Goal: Information Seeking & Learning: Check status

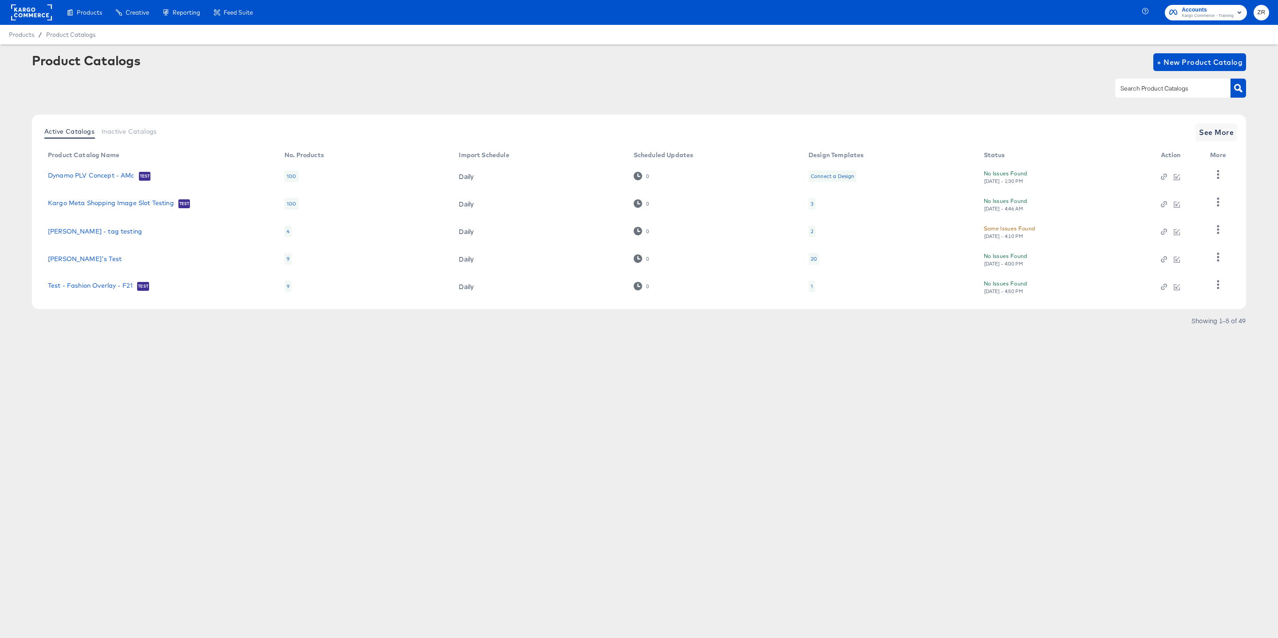
click at [1204, 20] on div "Accounts Kargo Commerce - Training ZR" at bounding box center [1212, 12] width 133 height 25
click at [1203, 8] on span "Accounts" at bounding box center [1208, 9] width 52 height 9
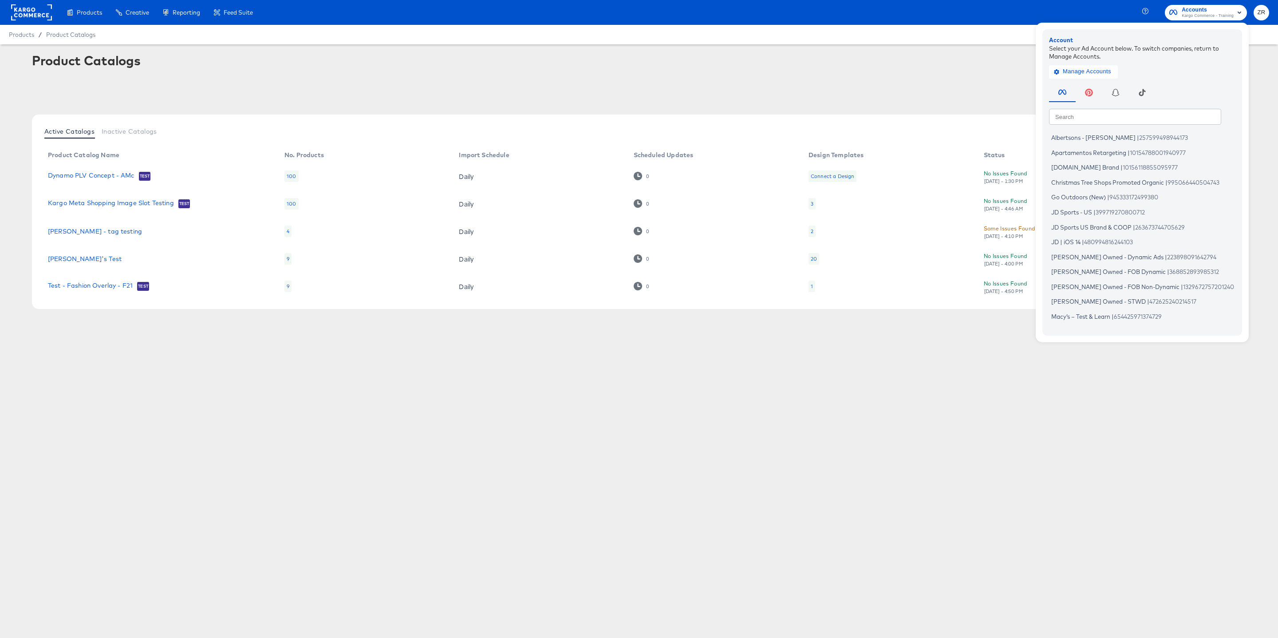
click at [1101, 119] on input "text" at bounding box center [1135, 116] width 172 height 16
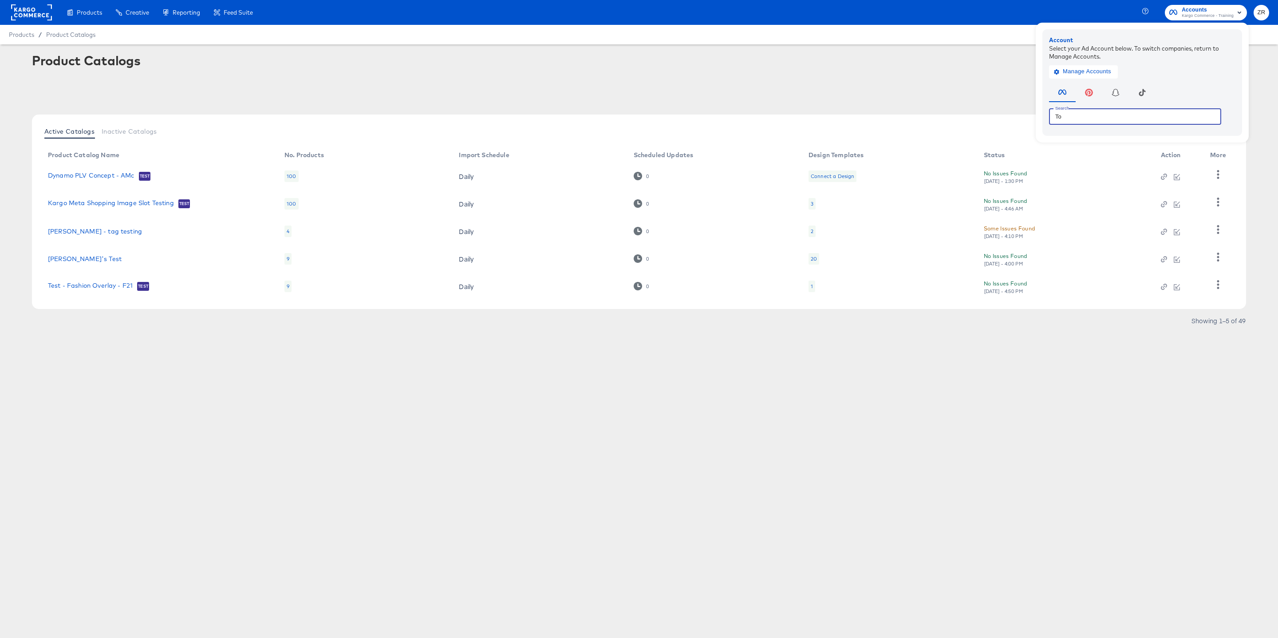
type input "T"
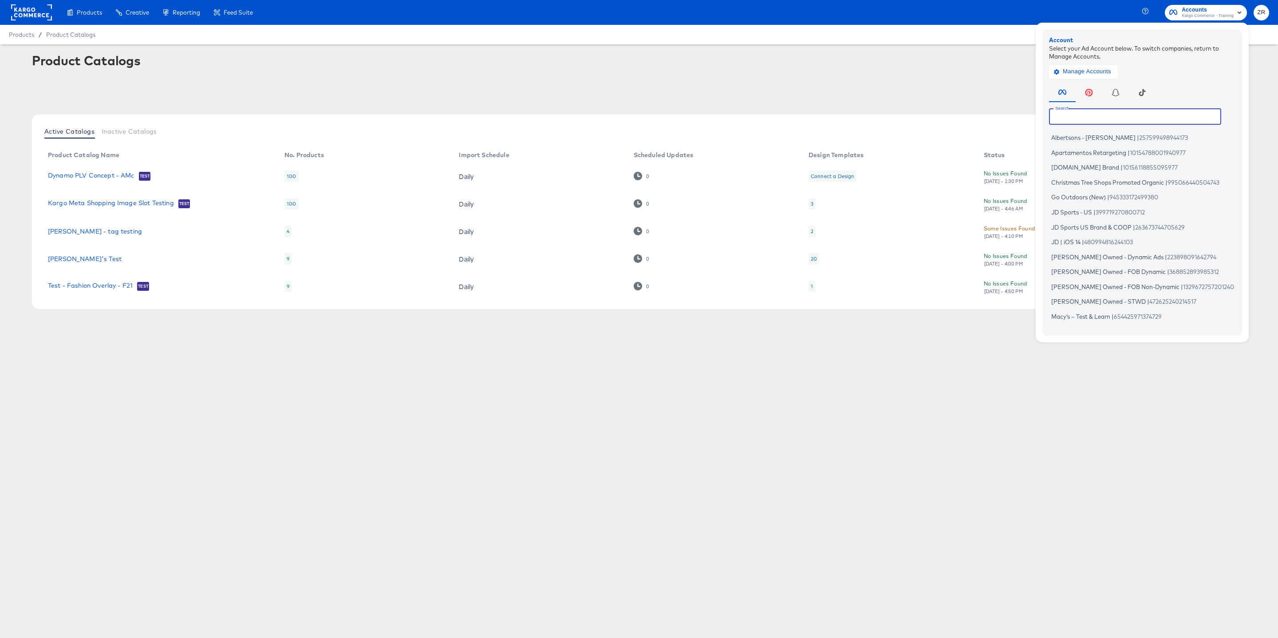
click at [1191, 12] on span "Kargo Commerce - Training" at bounding box center [1208, 15] width 52 height 7
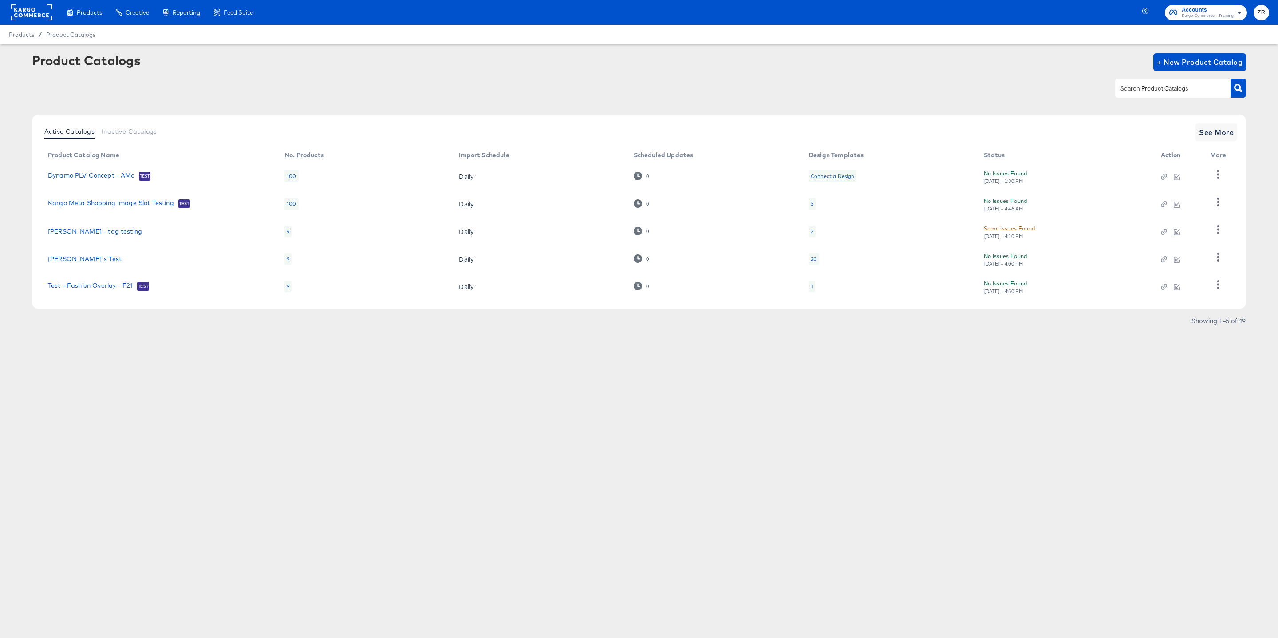
click at [1191, 12] on span "Kargo Commerce - Training" at bounding box center [1208, 15] width 52 height 7
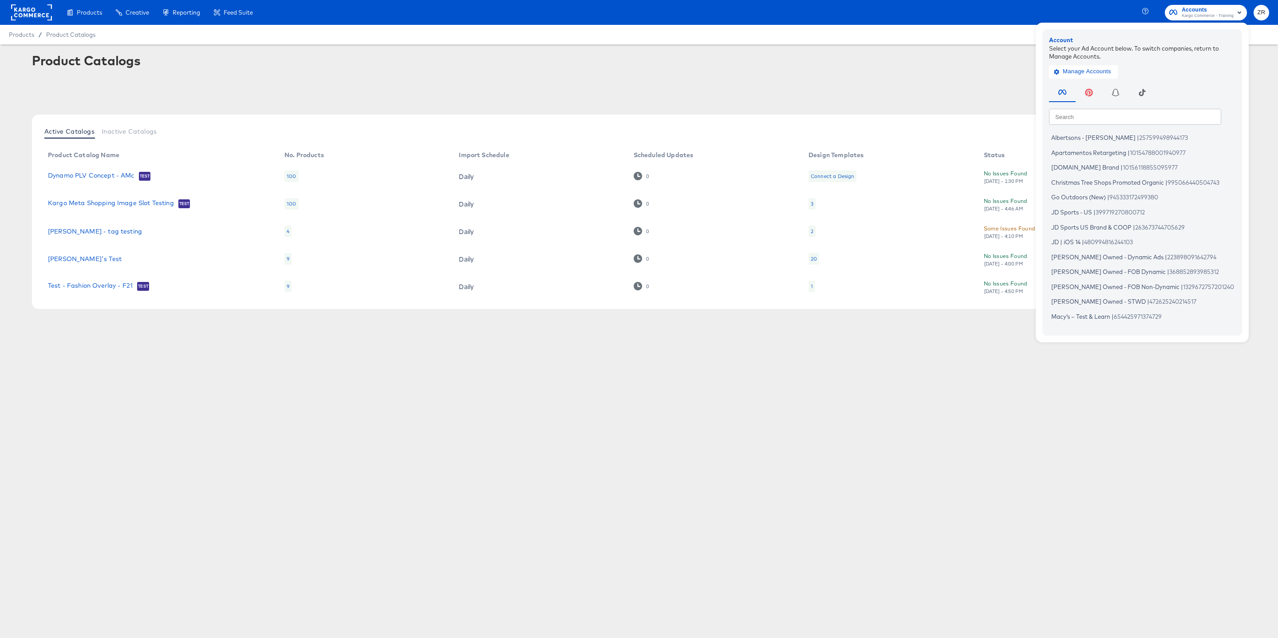
click at [806, 55] on div "Product Catalogs + New Product Catalog" at bounding box center [639, 62] width 1214 height 18
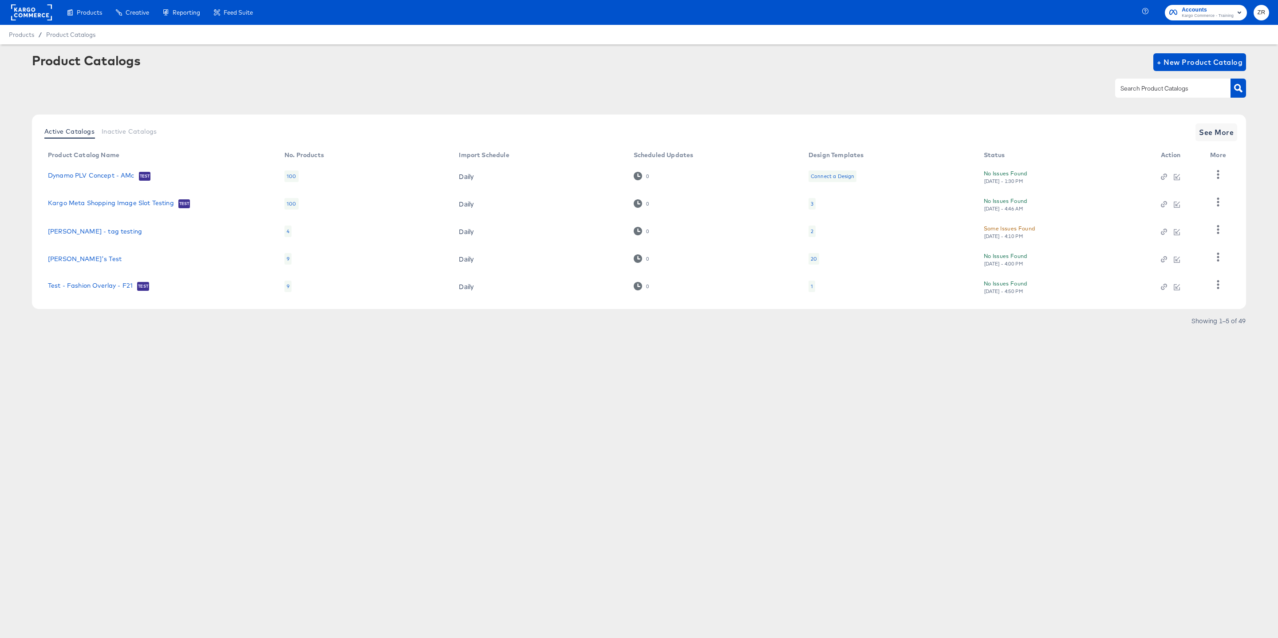
click at [16, 19] on rect at bounding box center [31, 12] width 41 height 16
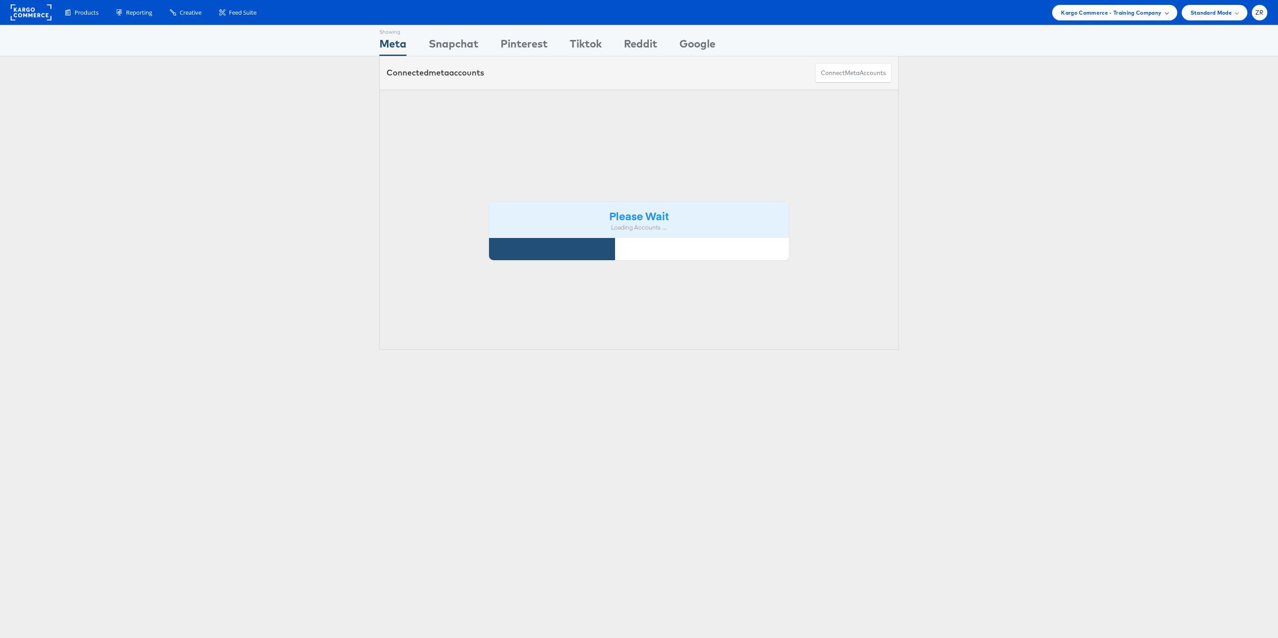
click at [1095, 11] on span "Kargo Commerce - Training Company" at bounding box center [1111, 12] width 100 height 9
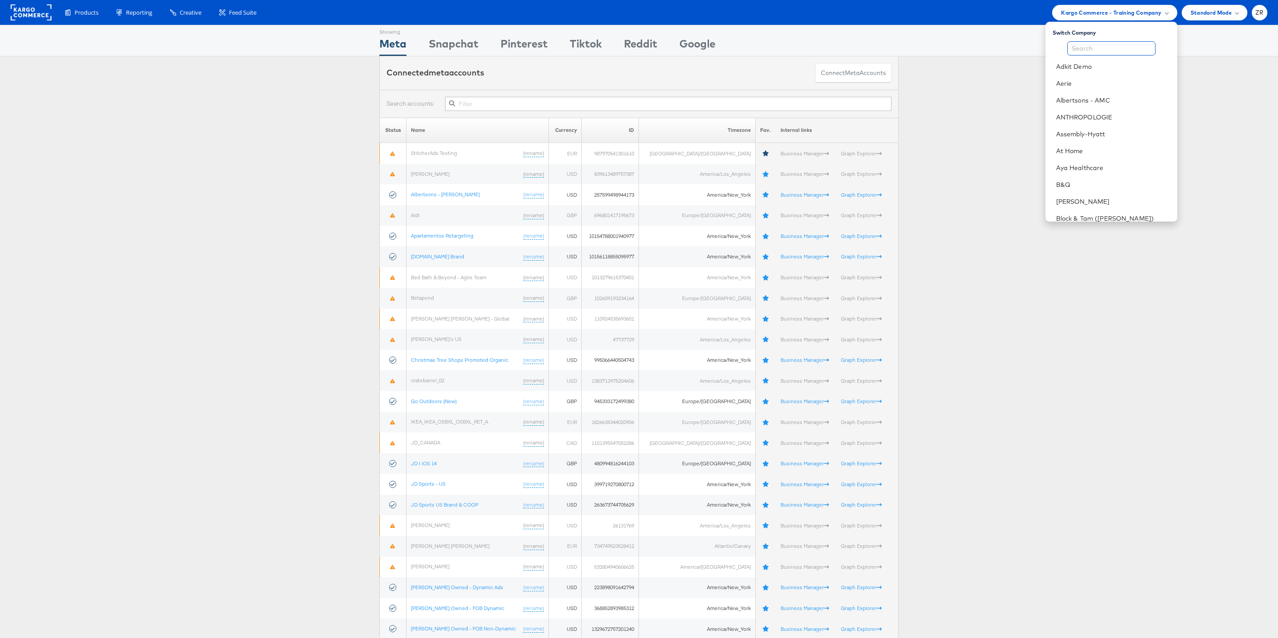
click at [1099, 47] on input "text" at bounding box center [1111, 48] width 88 height 14
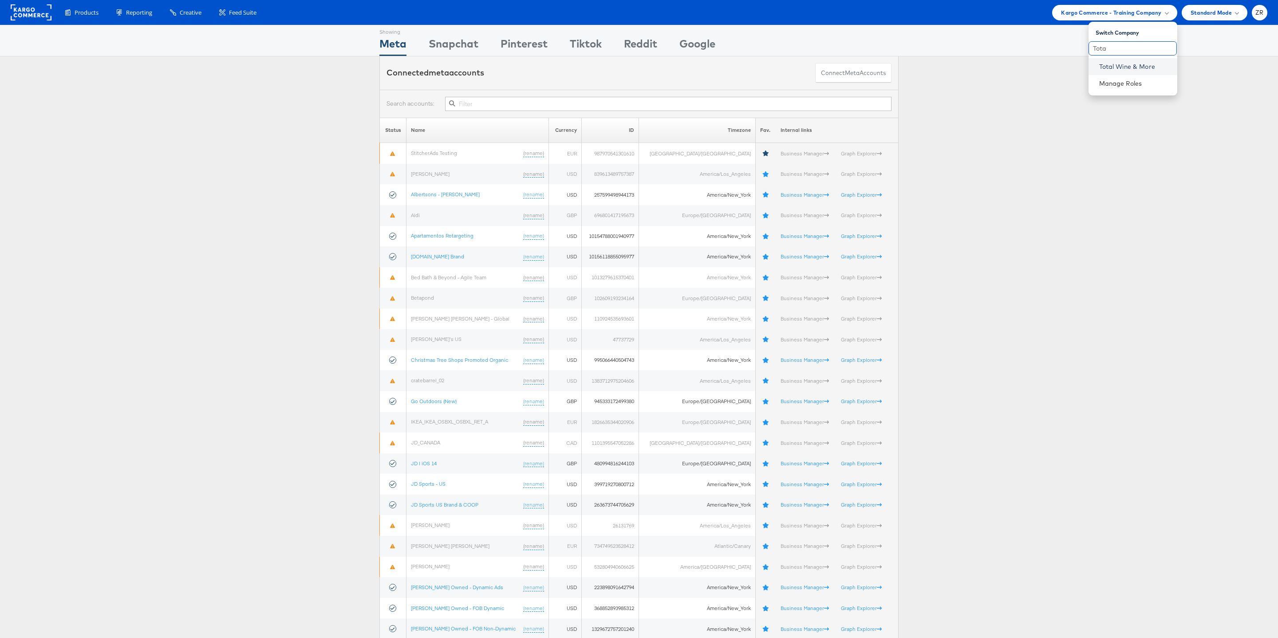
type input "Tota"
click at [1106, 67] on link "Total Wine & More" at bounding box center [1134, 66] width 71 height 9
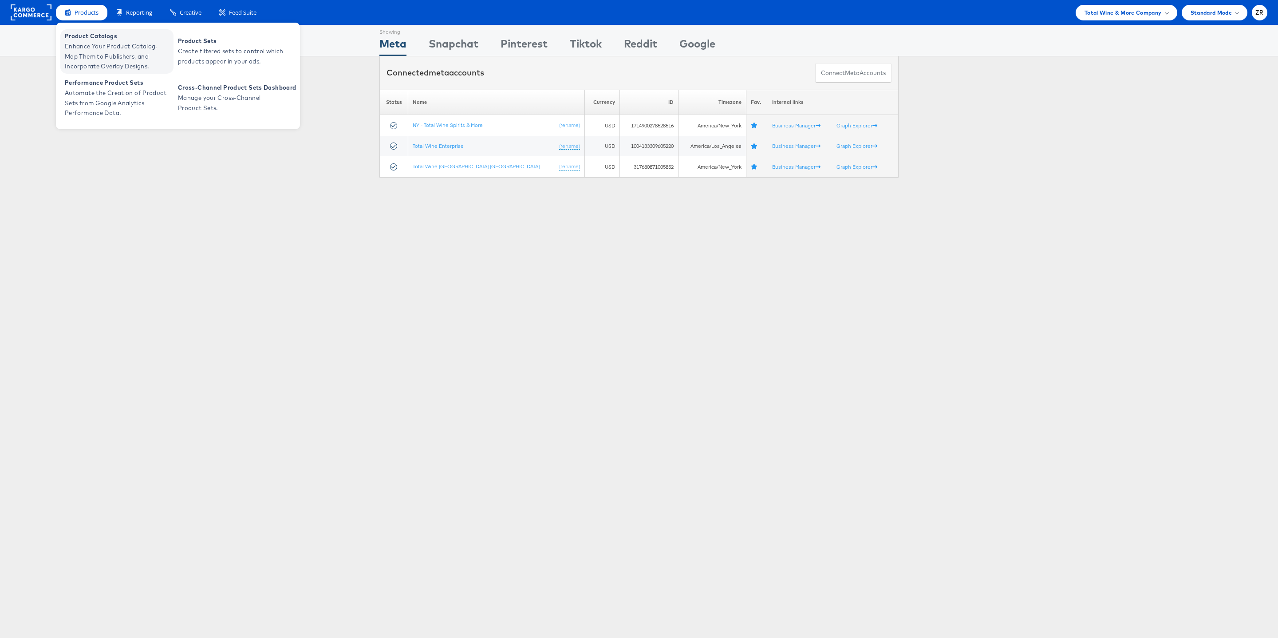
click at [91, 38] on span "Product Catalogs" at bounding box center [118, 36] width 107 height 10
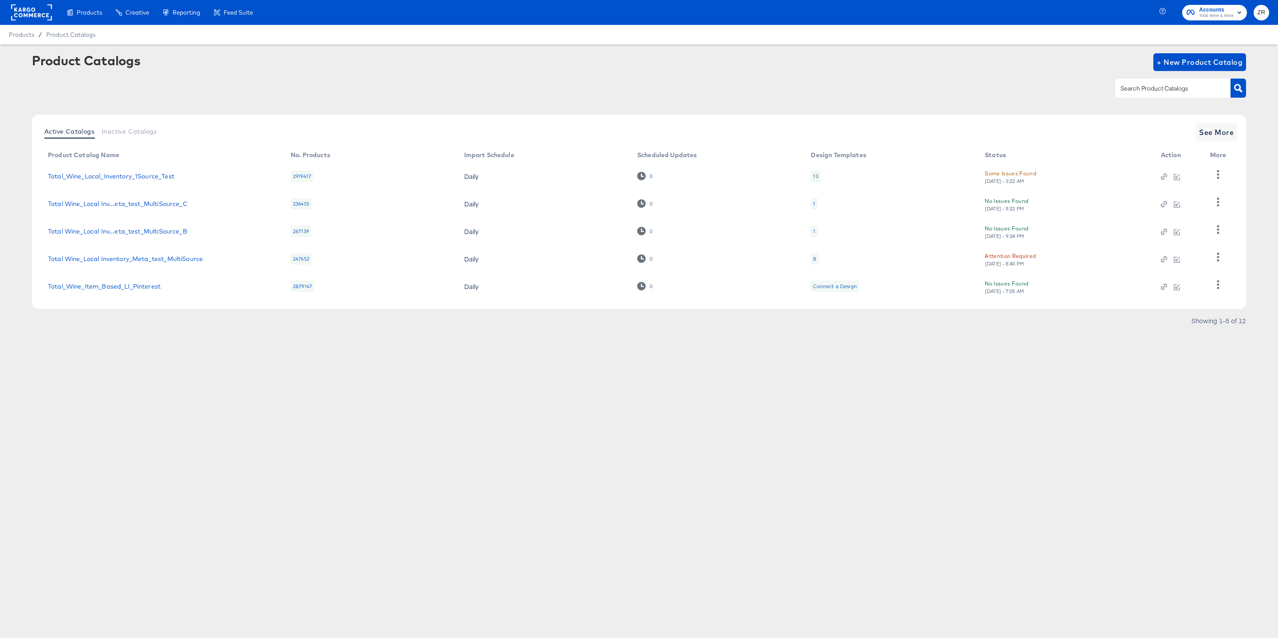
click at [323, 407] on div "Products Creative Reporting Feed Suite Accounts Total Wine & More ZR Products /…" at bounding box center [639, 319] width 1278 height 638
click at [118, 177] on link "Total_Wine_Local_Inventory_1Source_Test" at bounding box center [111, 176] width 126 height 7
click at [136, 133] on span "Inactive Catalogs" at bounding box center [129, 131] width 55 height 7
click at [72, 135] on button "Active Catalogs" at bounding box center [69, 131] width 57 height 15
click at [217, 115] on div "Active Catalogs Inactive Catalogs See More Product Catalog Name No. Products Im…" at bounding box center [639, 212] width 1214 height 194
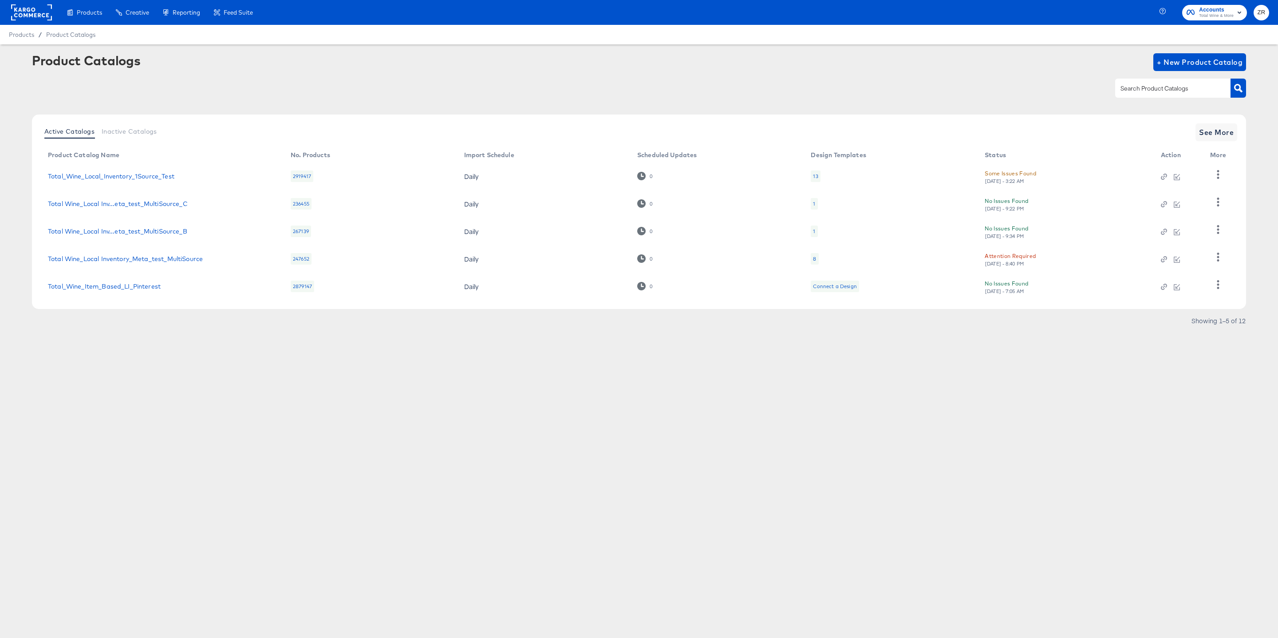
click at [325, 73] on div "Product Catalogs + New Product Catalog" at bounding box center [639, 80] width 1214 height 54
drag, startPoint x: 186, startPoint y: 176, endPoint x: 49, endPoint y: 177, distance: 136.3
click at [48, 178] on div "Total_Wine_Local_Inventory_1Source_Test" at bounding box center [160, 176] width 225 height 7
copy link "Total_Wine_Local_Inventory_1Source_Test"
click at [1219, 134] on span "See More" at bounding box center [1216, 132] width 35 height 12
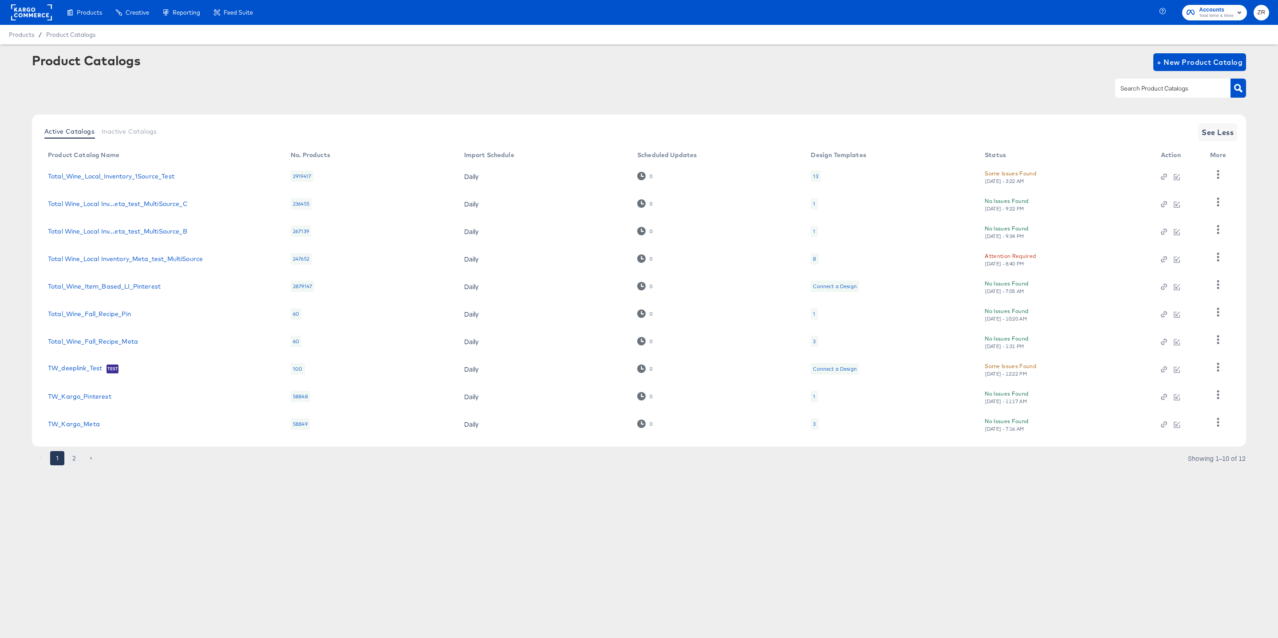
click at [76, 460] on button "2" at bounding box center [74, 458] width 14 height 14
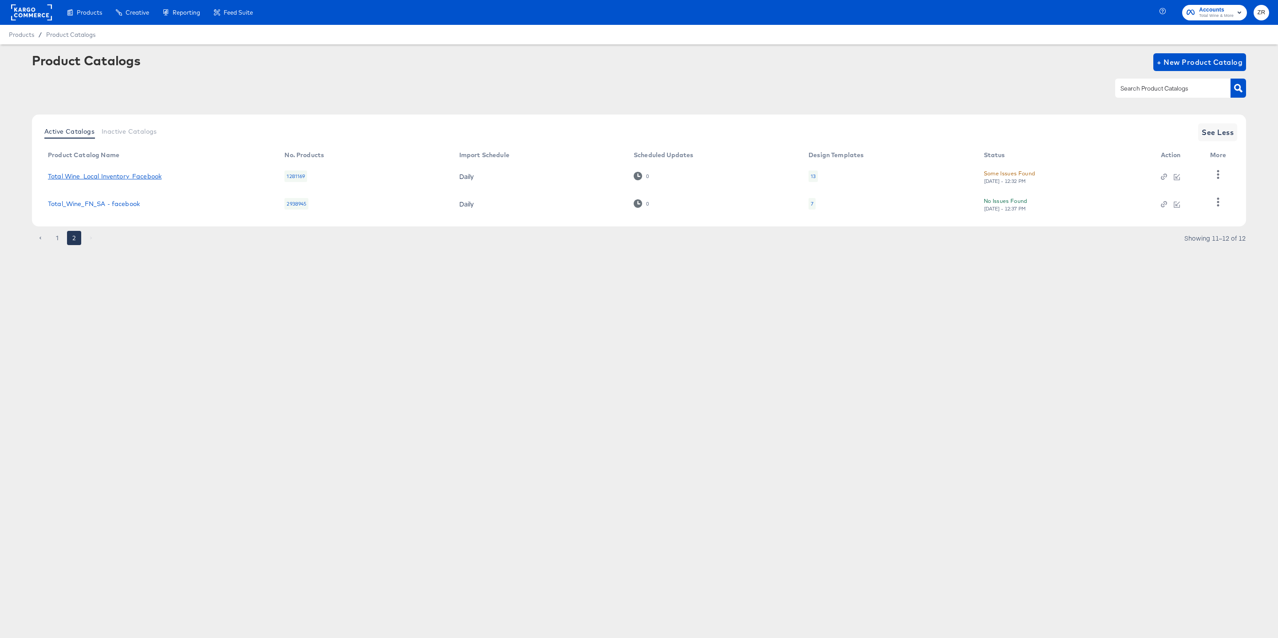
click at [86, 174] on link "Total Wine_Local Inventory_Facebook" at bounding box center [105, 176] width 114 height 7
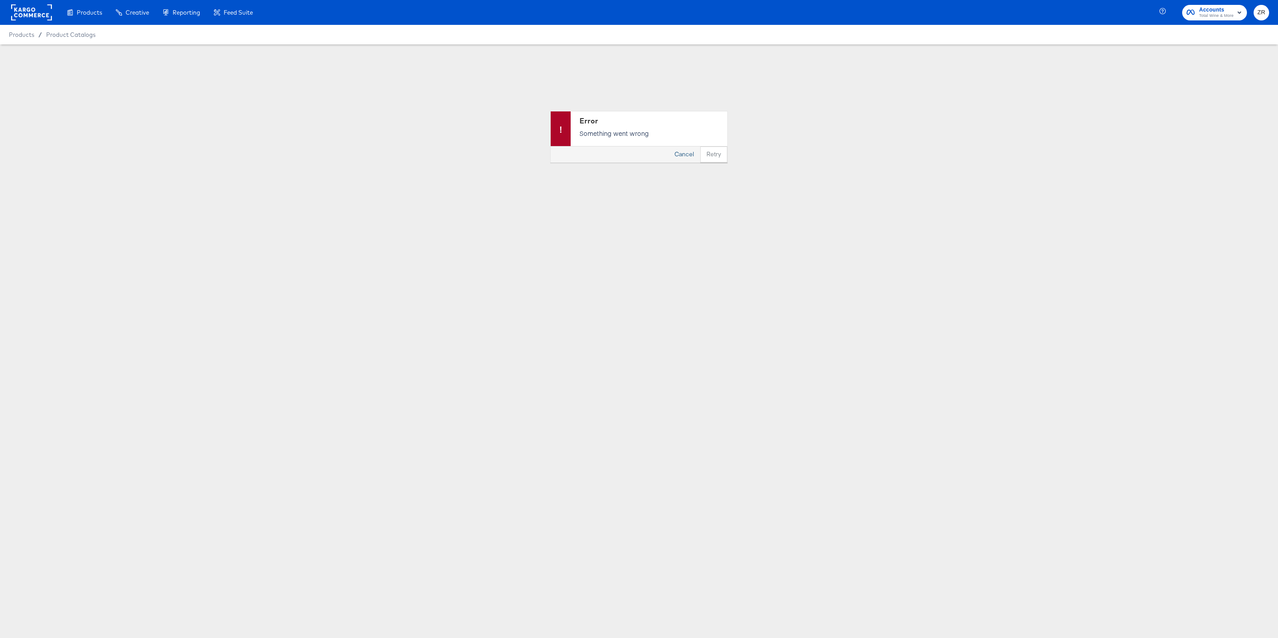
click at [687, 154] on button "Cancel" at bounding box center [684, 154] width 32 height 16
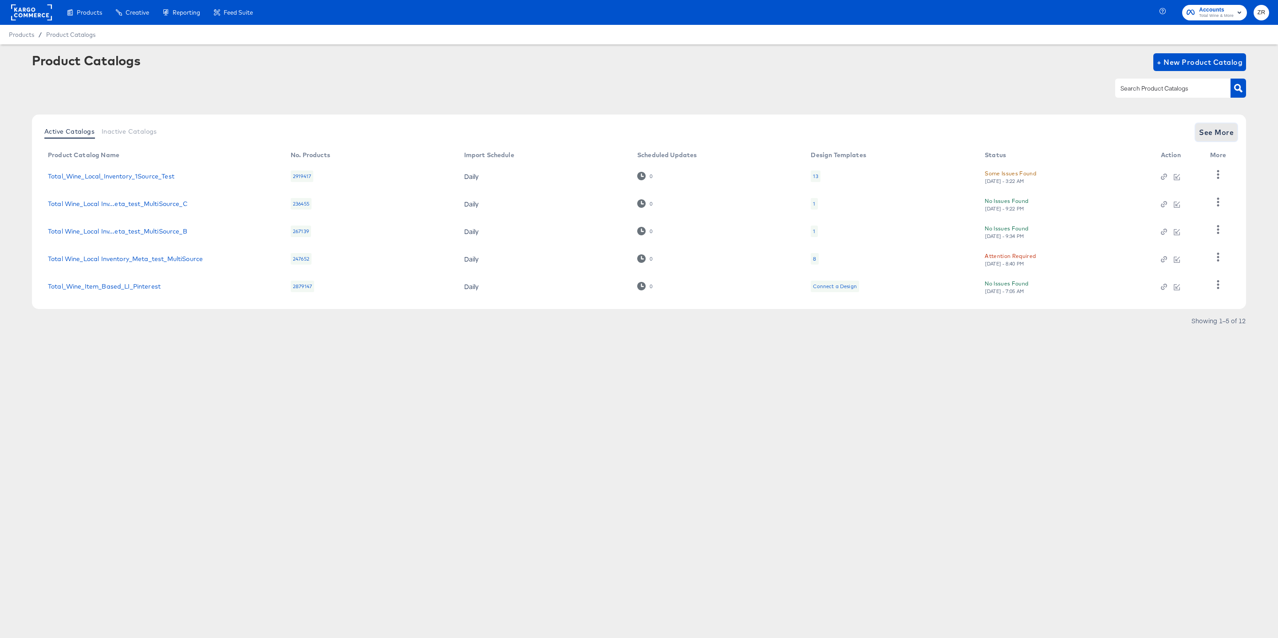
click at [1217, 130] on span "See More" at bounding box center [1216, 132] width 35 height 12
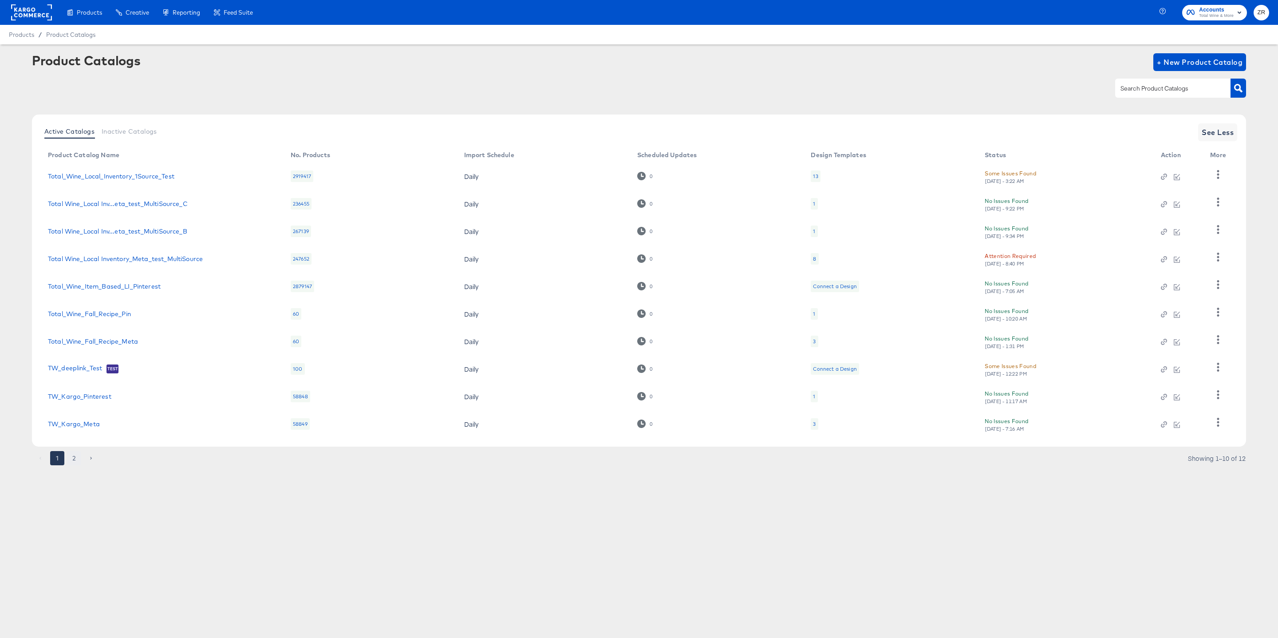
click at [75, 459] on button "2" at bounding box center [74, 458] width 14 height 14
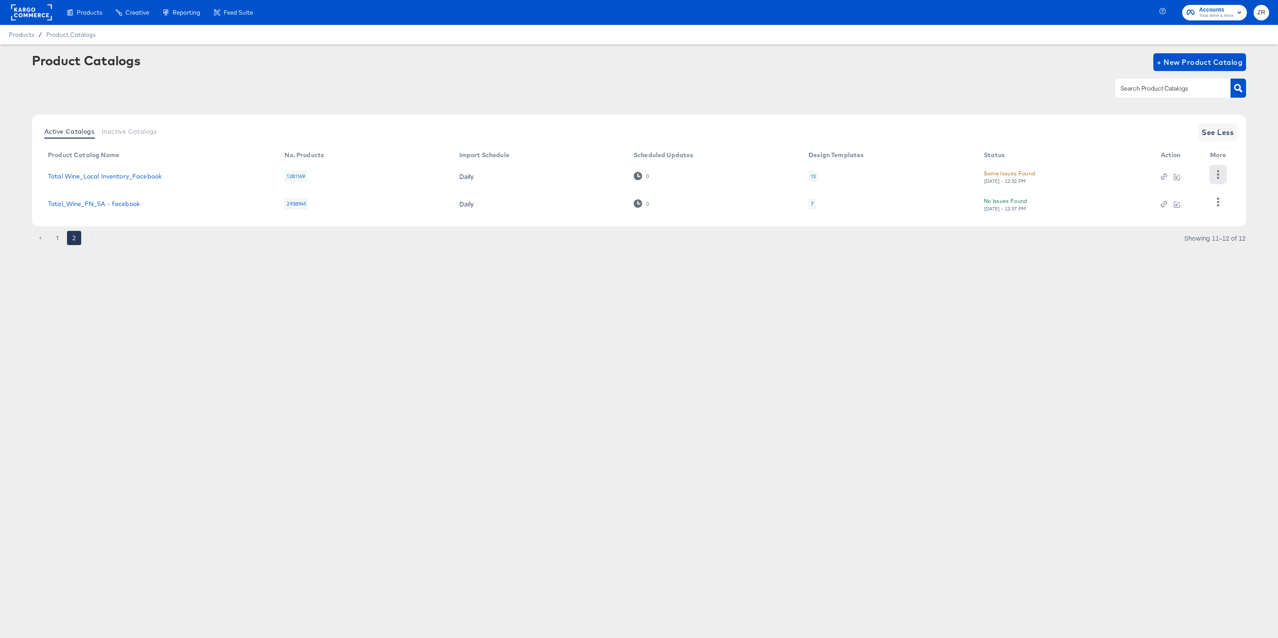
click at [1220, 178] on icon "button" at bounding box center [1218, 174] width 8 height 8
click at [1150, 192] on div "Inspect Catalog" at bounding box center [1182, 188] width 89 height 14
click at [525, 344] on div "Products Products Product Catalogs Enhance Your Product Catalog, Map Them to Pu…" at bounding box center [639, 319] width 1278 height 638
click at [138, 174] on link "Total Wine_Local Inventory_Facebook" at bounding box center [105, 176] width 114 height 7
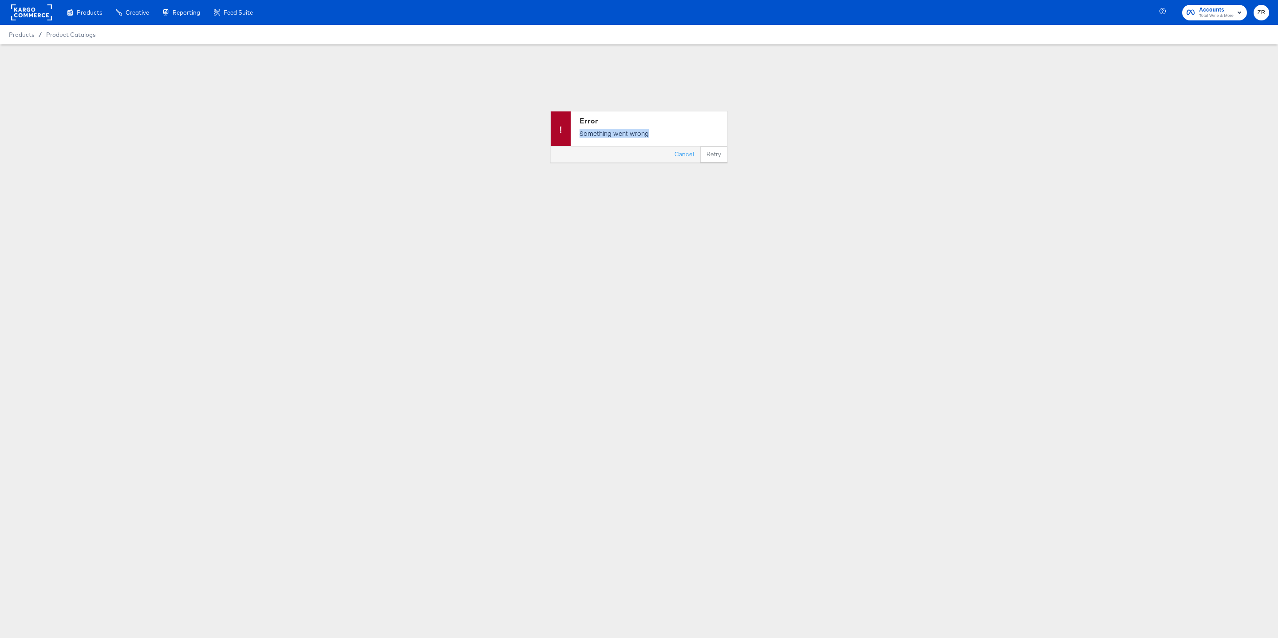
drag, startPoint x: 581, startPoint y: 134, endPoint x: 688, endPoint y: 134, distance: 107.4
click at [687, 134] on p "Something went wrong" at bounding box center [651, 133] width 143 height 9
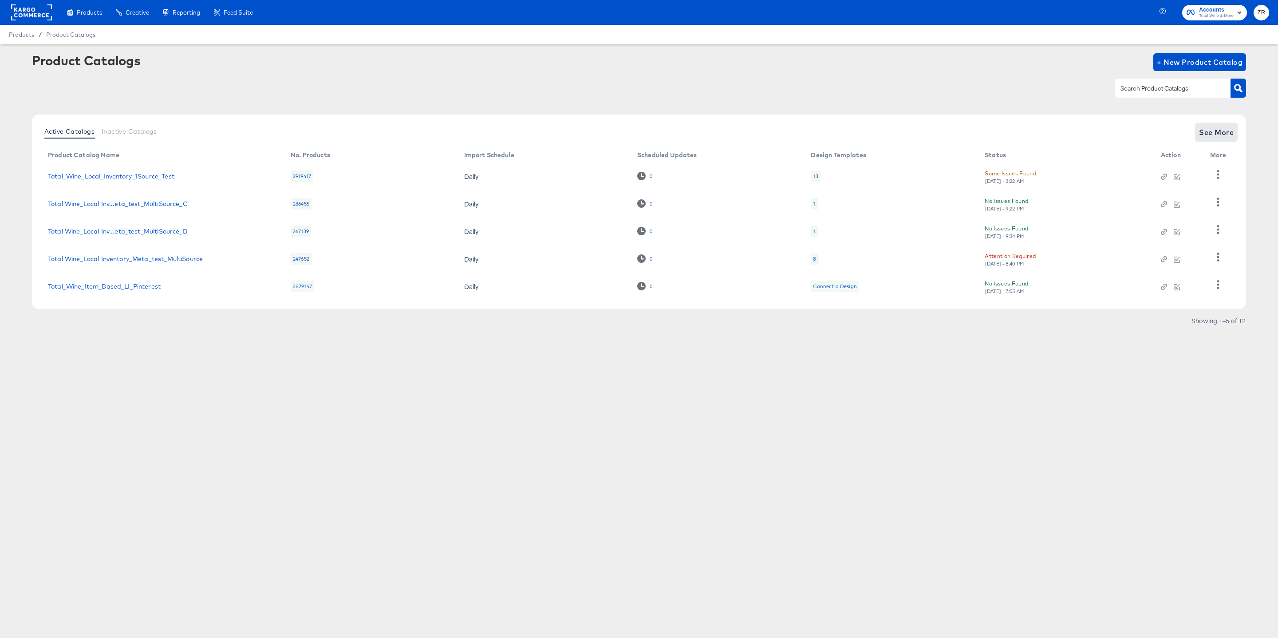
click at [1218, 128] on span "See More" at bounding box center [1216, 132] width 35 height 12
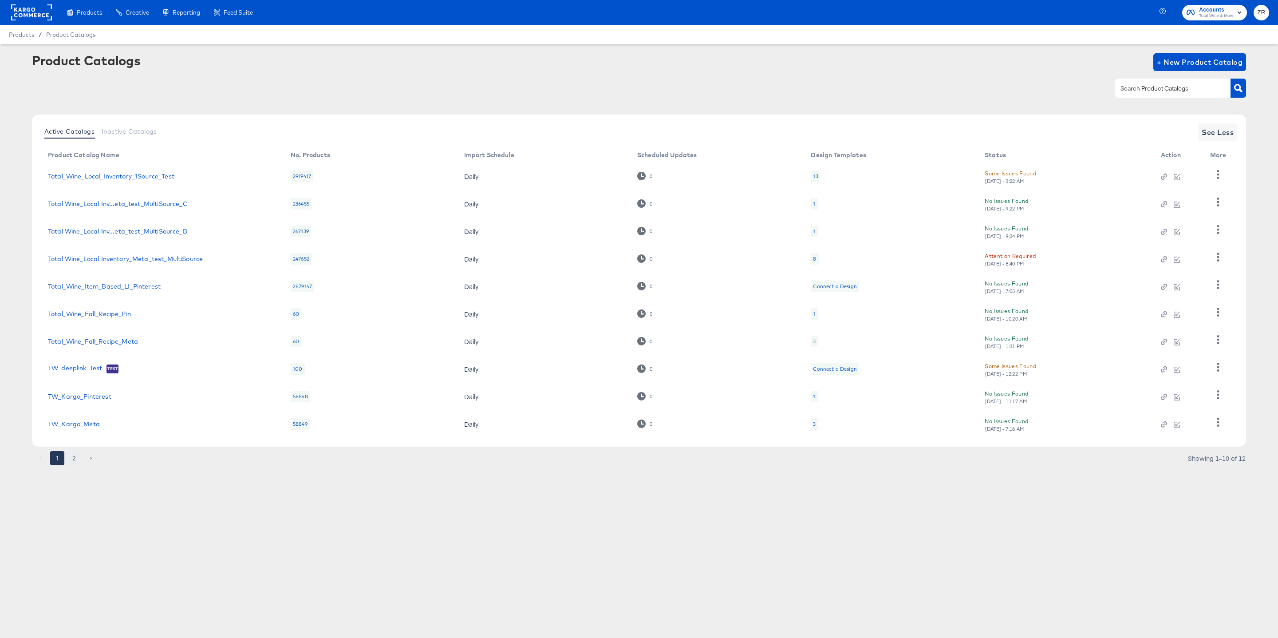
click at [74, 458] on button "2" at bounding box center [74, 458] width 14 height 14
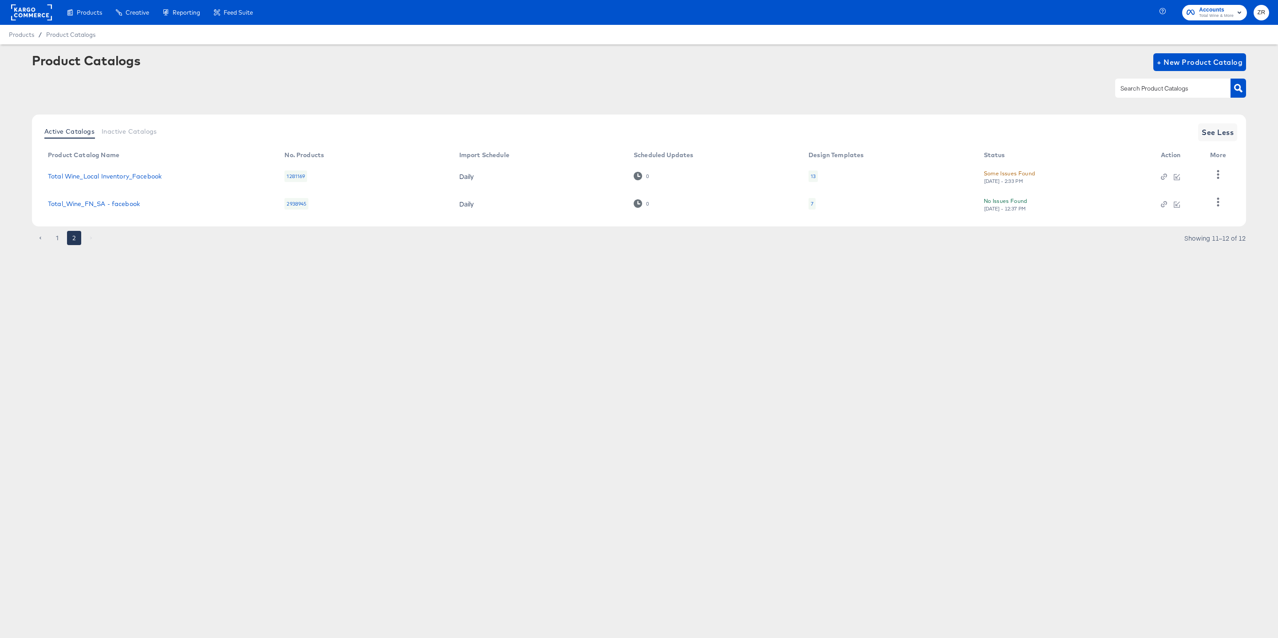
click at [232, 285] on div "Products Products Product Catalogs Enhance Your Product Catalog, Map Them to Pu…" at bounding box center [639, 319] width 1278 height 638
drag, startPoint x: 193, startPoint y: 168, endPoint x: 48, endPoint y: 178, distance: 145.0
click at [48, 178] on td "Total Wine_Local Inventory_Facebook" at bounding box center [159, 176] width 237 height 28
click at [200, 175] on div "Total Wine_Local Inventory_Facebook" at bounding box center [157, 176] width 219 height 7
drag, startPoint x: 168, startPoint y: 175, endPoint x: 45, endPoint y: 178, distance: 122.5
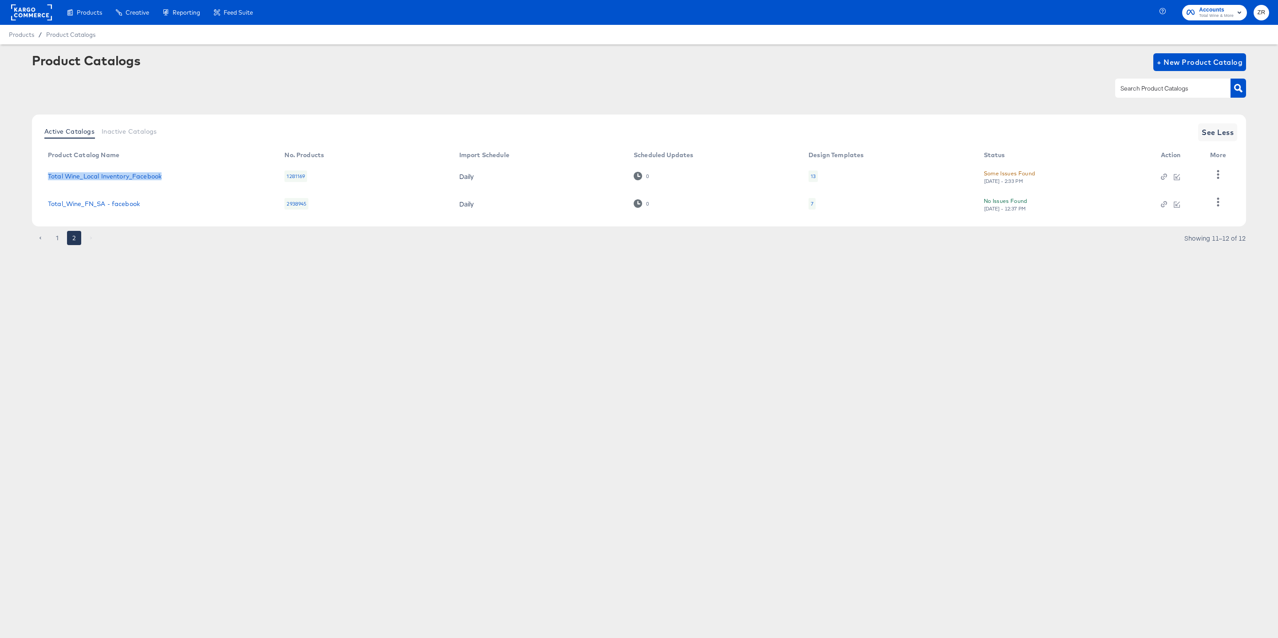
click at [45, 178] on td "Total Wine_Local Inventory_Facebook" at bounding box center [159, 176] width 237 height 28
copy link "Total Wine_Local Inventory_Facebook"
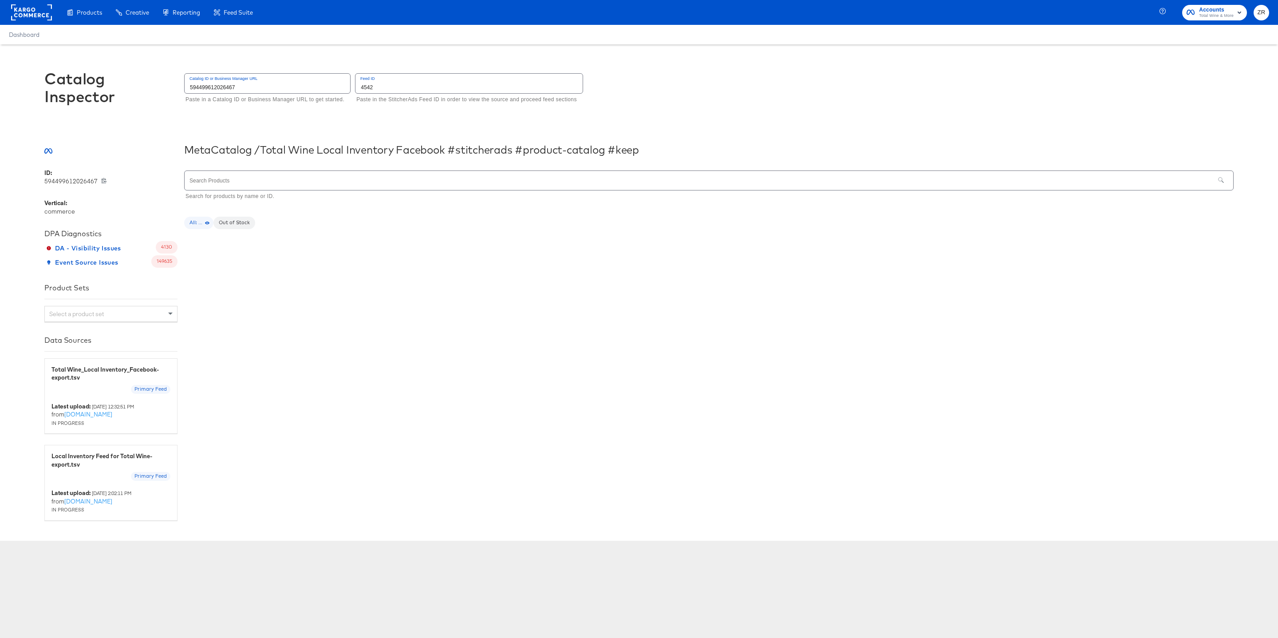
click at [200, 226] on span "All: ..." at bounding box center [198, 222] width 29 height 7
